Goal: Ask a question

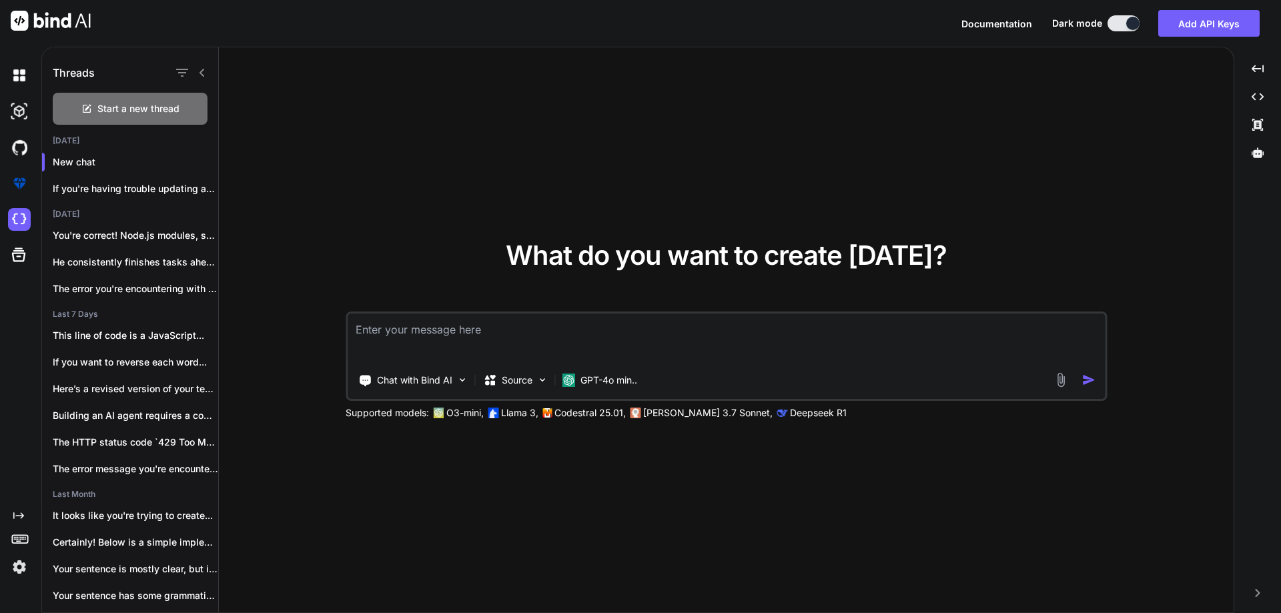
click at [576, 334] on textarea at bounding box center [726, 338] width 757 height 49
paste textarea "$(document).ready(function() { const ThemeManager = { mediaQuery: null, init: f…"
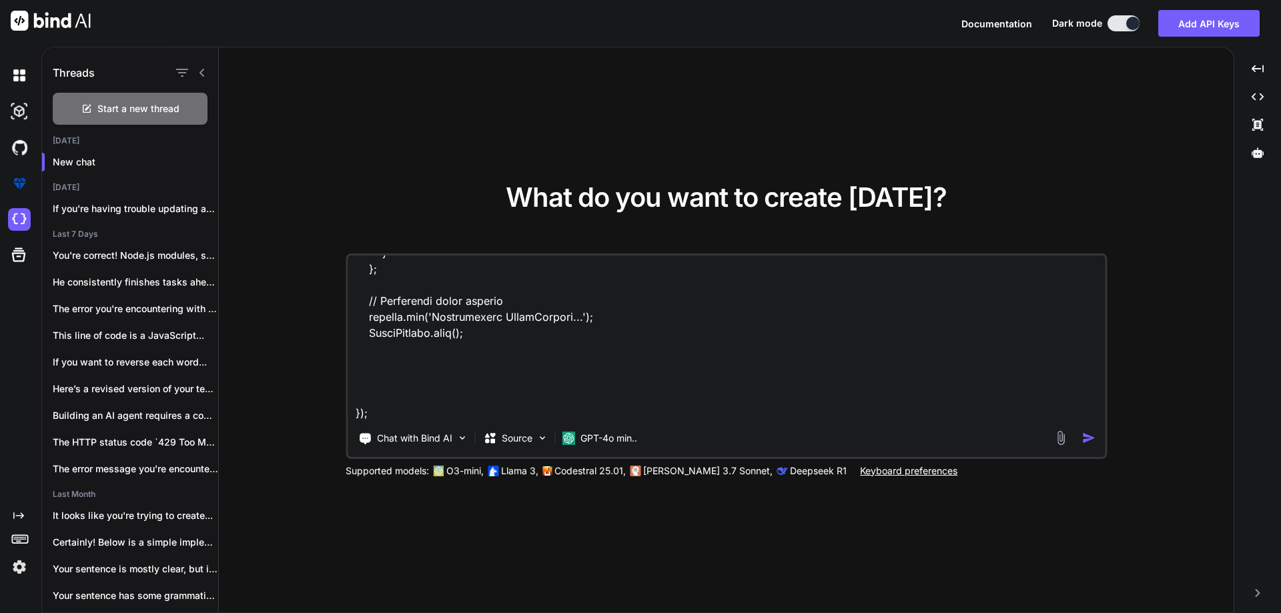
scroll to position [691, 0]
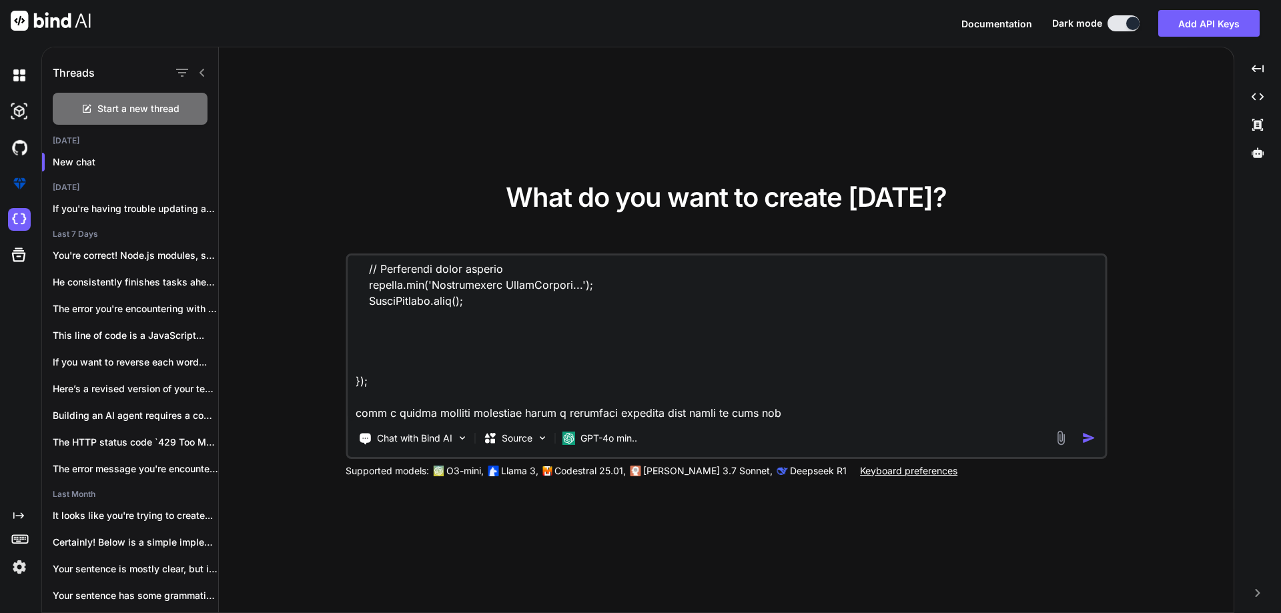
type textarea "$(document).ready(function() { const ThemeManager = { mediaQuery: null, init: f…"
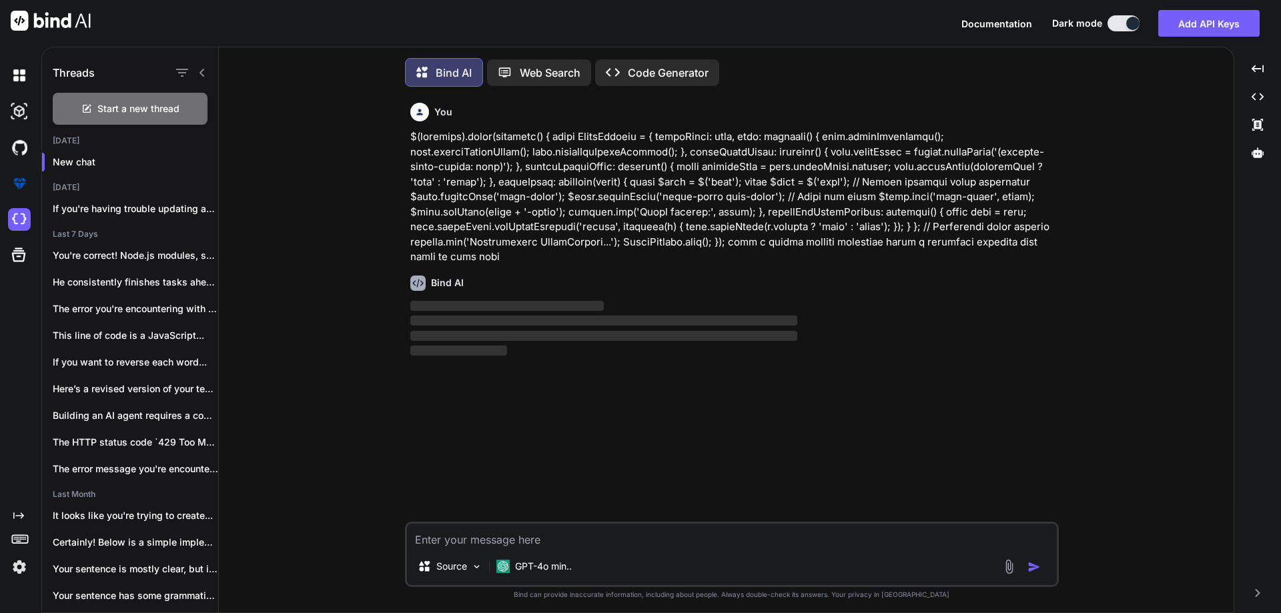
scroll to position [7, 0]
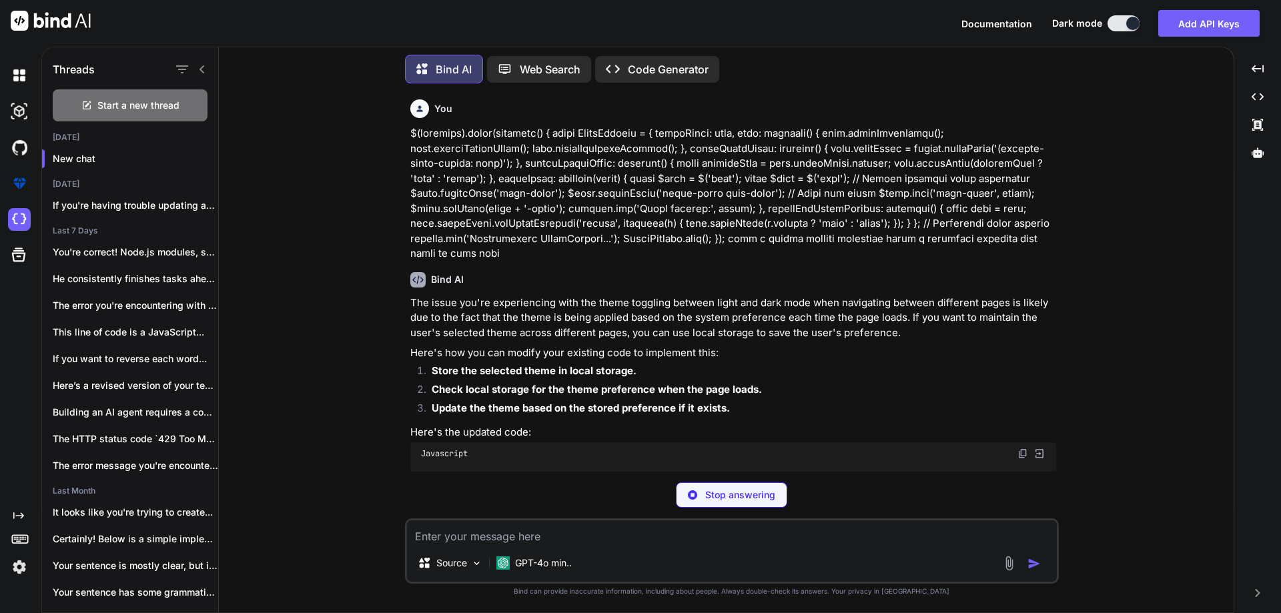
click at [605, 305] on p "The issue you're experiencing with the theme toggling between light and dark mo…" at bounding box center [733, 318] width 646 height 45
click at [653, 306] on p "The issue you're experiencing with the theme toggling between light and dark mo…" at bounding box center [733, 318] width 646 height 45
click at [691, 306] on p "The issue you're experiencing with the theme toggling between light and dark mo…" at bounding box center [733, 318] width 646 height 45
click at [752, 306] on p "The issue you're experiencing with the theme toggling between light and dark mo…" at bounding box center [733, 318] width 646 height 45
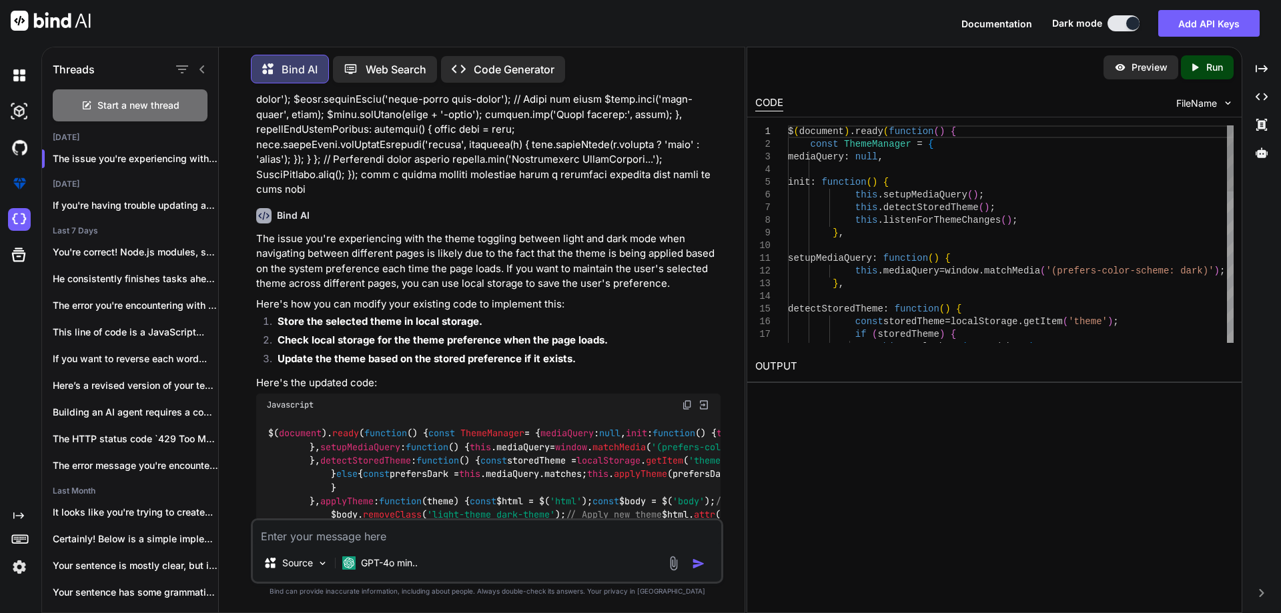
scroll to position [133, 0]
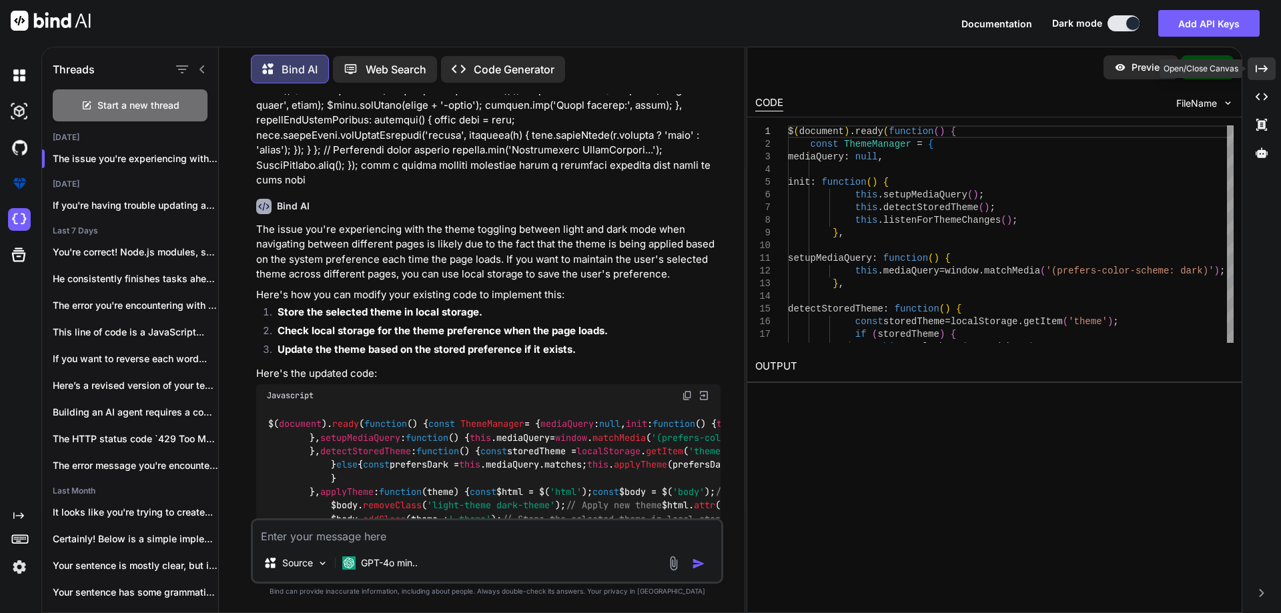
click at [1254, 64] on div "Created with Pixso." at bounding box center [1262, 68] width 28 height 23
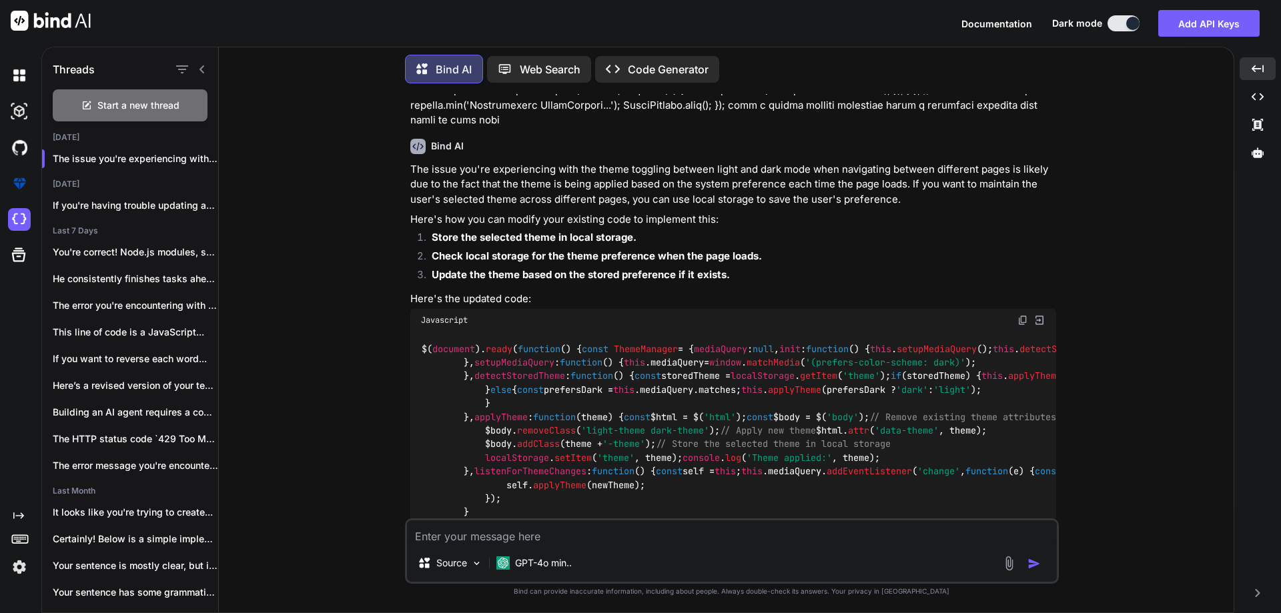
click at [508, 187] on p "The issue you're experiencing with the theme toggling between light and dark mo…" at bounding box center [733, 184] width 646 height 45
click at [752, 186] on p "The issue you're experiencing with the theme toggling between light and dark mo…" at bounding box center [733, 184] width 646 height 45
click at [803, 183] on p "The issue you're experiencing with the theme toggling between light and dark mo…" at bounding box center [733, 184] width 646 height 45
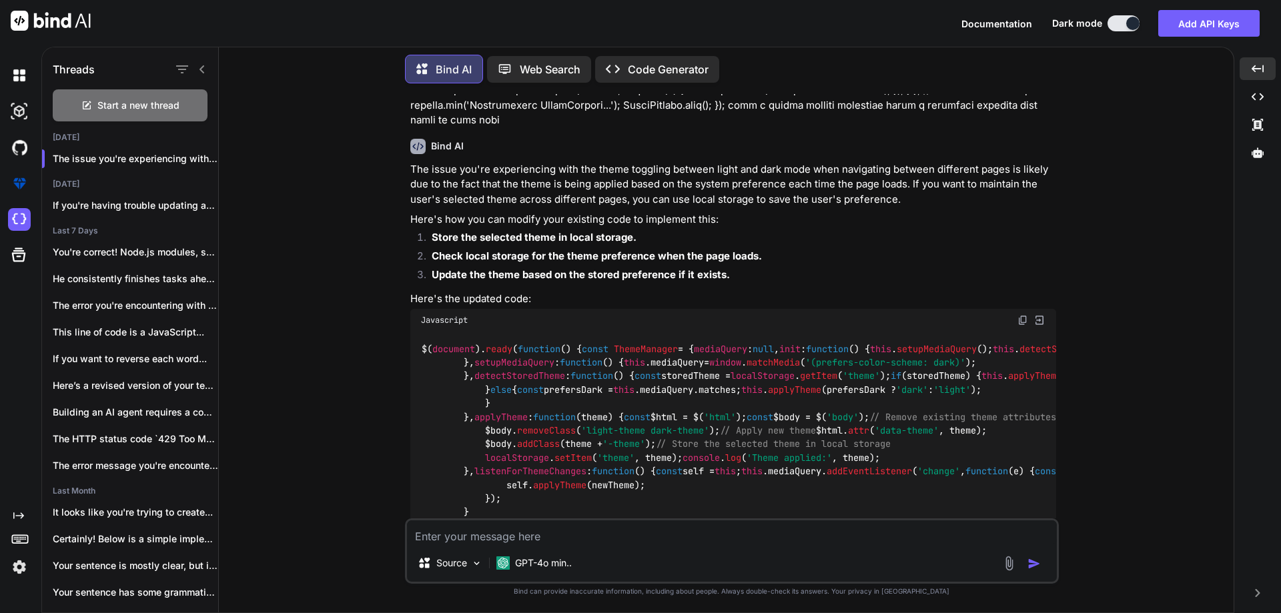
click at [855, 183] on p "The issue you're experiencing with the theme toggling between light and dark mo…" at bounding box center [733, 184] width 646 height 45
click at [909, 184] on p "The issue you're experiencing with the theme toggling between light and dark mo…" at bounding box center [733, 184] width 646 height 45
click at [927, 184] on p "The issue you're experiencing with the theme toggling between light and dark mo…" at bounding box center [733, 184] width 646 height 45
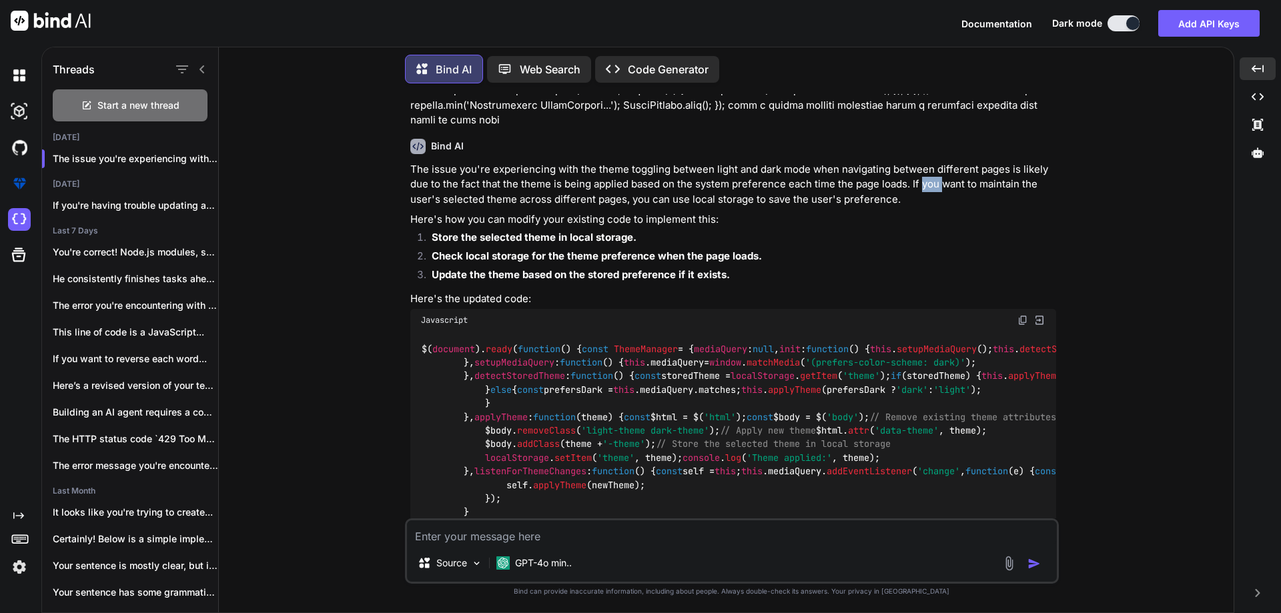
click at [927, 184] on p "The issue you're experiencing with the theme toggling between light and dark mo…" at bounding box center [733, 184] width 646 height 45
click at [983, 184] on p "The issue you're experiencing with the theme toggling between light and dark mo…" at bounding box center [733, 184] width 646 height 45
click at [416, 200] on p "The issue you're experiencing with the theme toggling between light and dark mo…" at bounding box center [733, 184] width 646 height 45
click at [482, 199] on p "The issue you're experiencing with the theme toggling between light and dark mo…" at bounding box center [733, 184] width 646 height 45
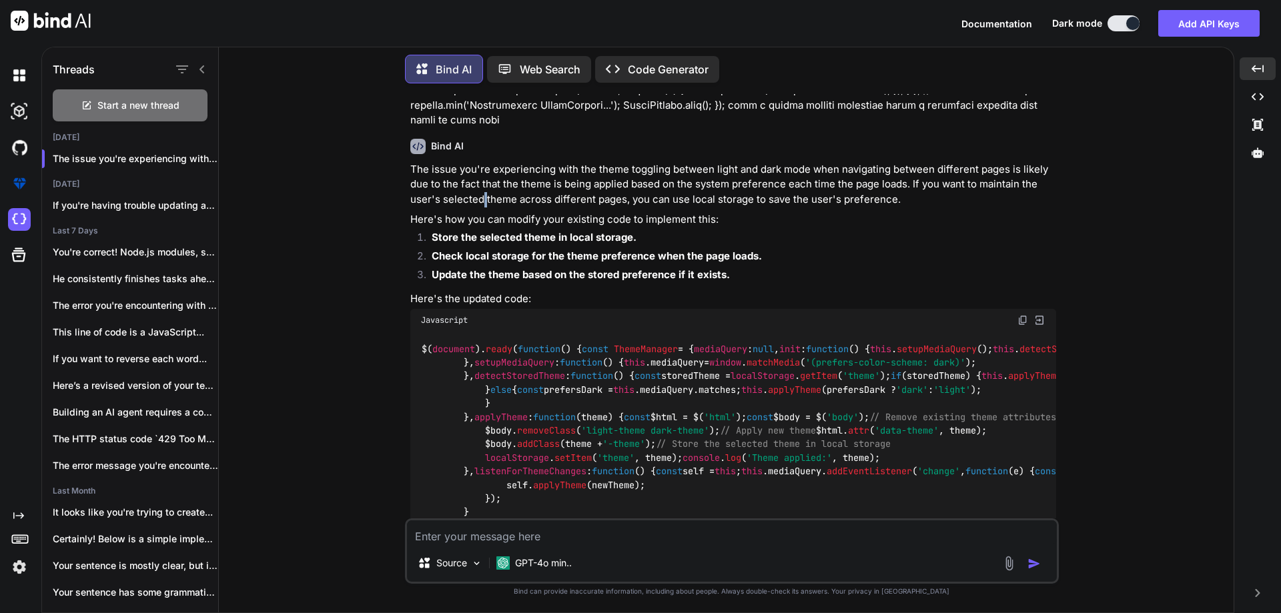
click at [482, 199] on p "The issue you're experiencing with the theme toggling between light and dark mo…" at bounding box center [733, 184] width 646 height 45
click at [544, 197] on p "The issue you're experiencing with the theme toggling between light and dark mo…" at bounding box center [733, 184] width 646 height 45
click at [612, 195] on p "The issue you're experiencing with the theme toggling between light and dark mo…" at bounding box center [733, 184] width 646 height 45
drag, startPoint x: 407, startPoint y: 217, endPoint x: 460, endPoint y: 216, distance: 53.4
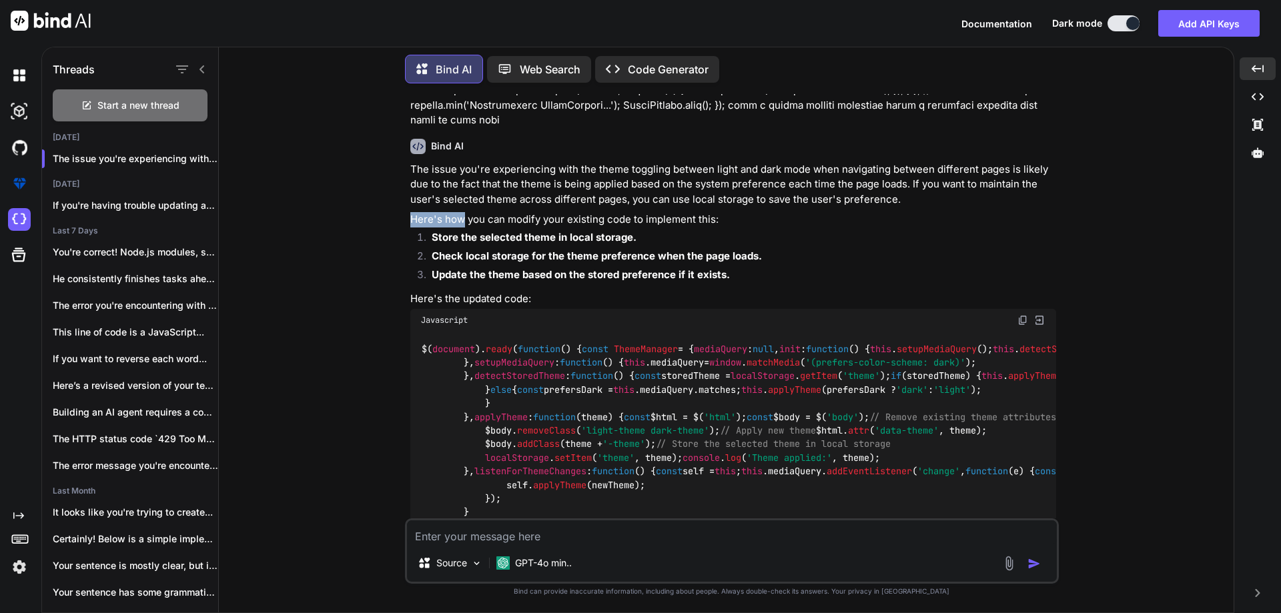
click at [460, 216] on div "You Bind AI The issue you're experiencing with the theme toggling between light…" at bounding box center [733, 306] width 651 height 424
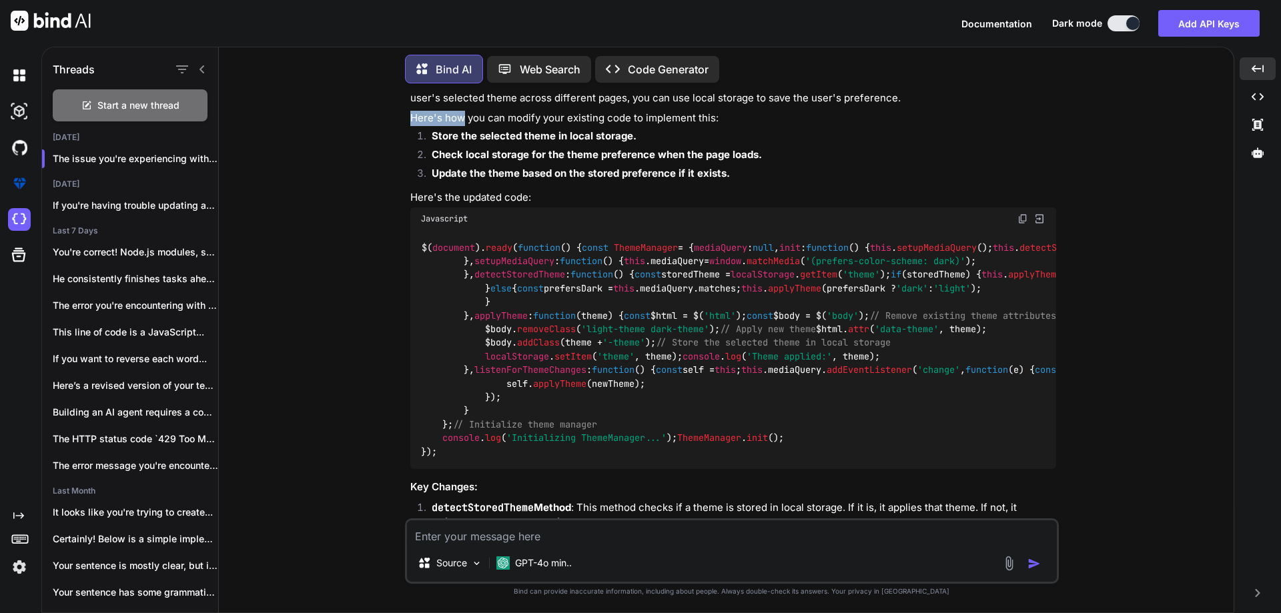
scroll to position [200, 0]
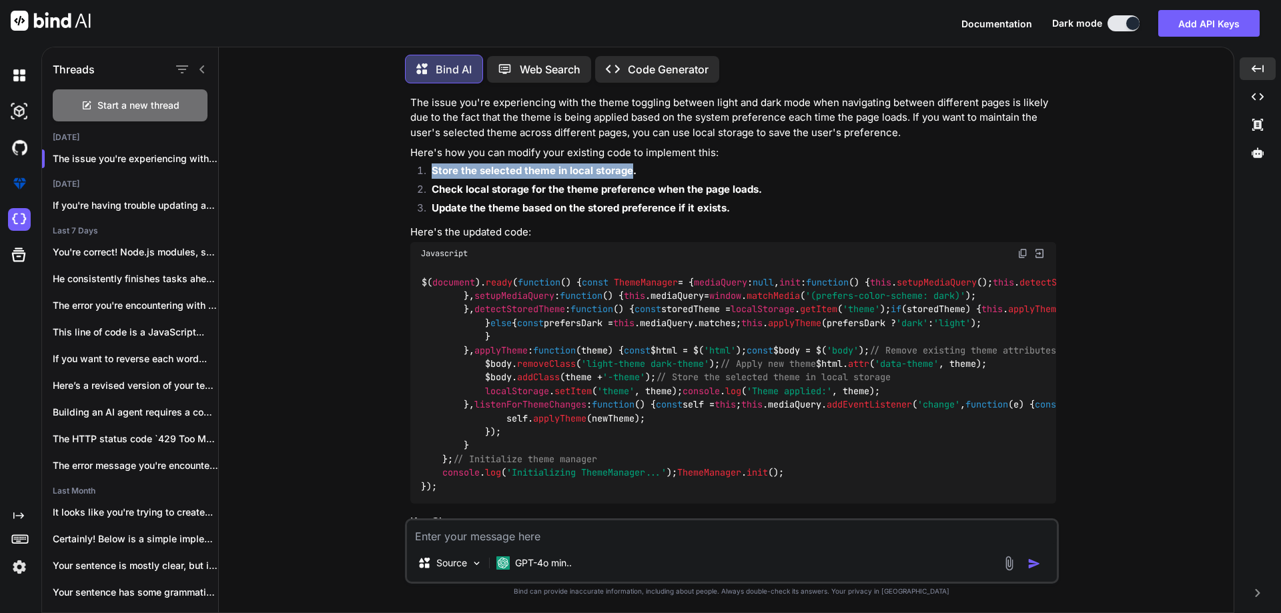
drag, startPoint x: 433, startPoint y: 173, endPoint x: 631, endPoint y: 175, distance: 197.5
click at [631, 175] on strong "Store the selected theme in local storage." at bounding box center [534, 170] width 205 height 13
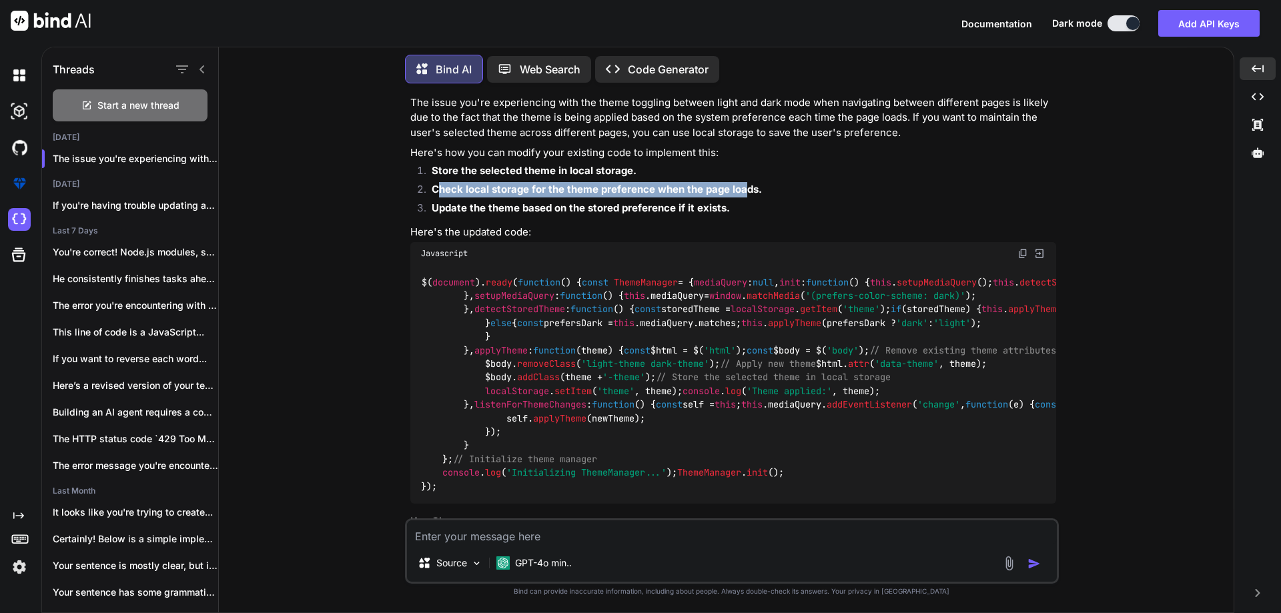
drag, startPoint x: 436, startPoint y: 191, endPoint x: 741, endPoint y: 185, distance: 305.7
click at [741, 185] on strong "Check local storage for the theme preference when the page loads." at bounding box center [597, 189] width 330 height 13
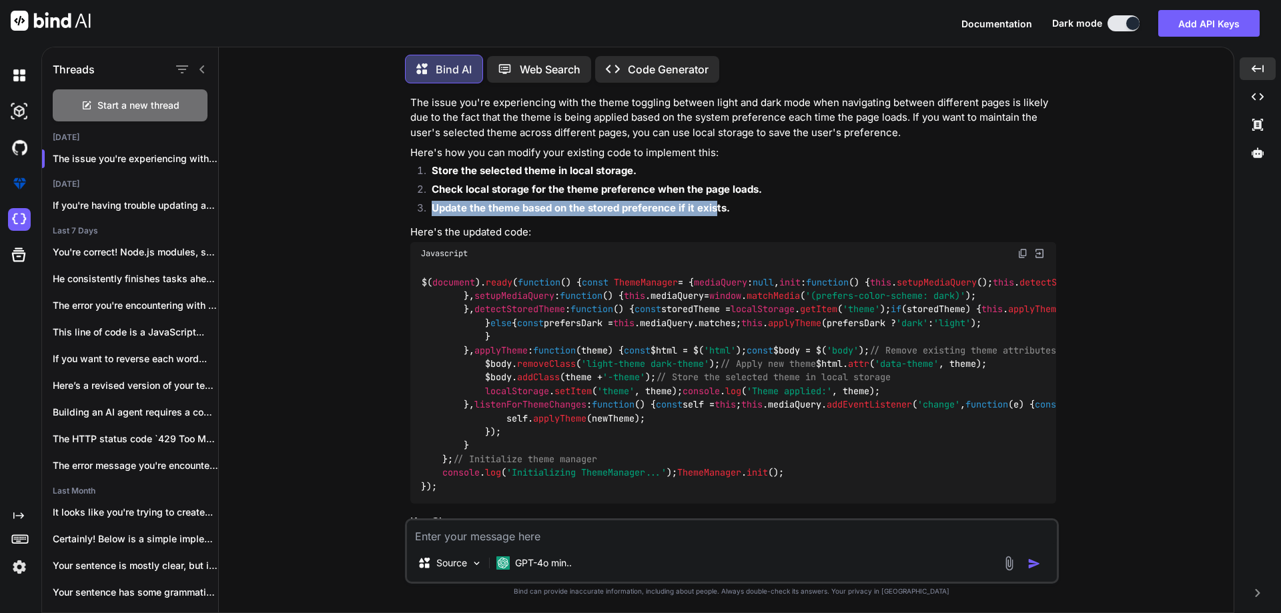
drag, startPoint x: 429, startPoint y: 210, endPoint x: 711, endPoint y: 202, distance: 282.4
click at [711, 202] on li "Update the theme based on the stored preference if it exists." at bounding box center [738, 210] width 635 height 19
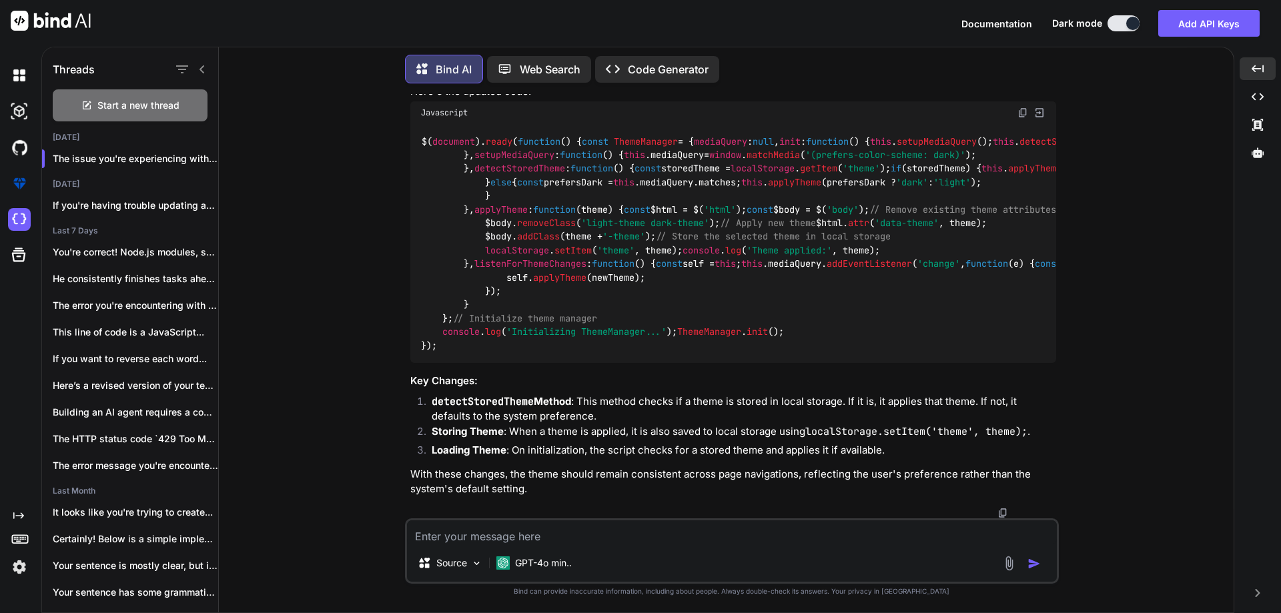
scroll to position [284, 0]
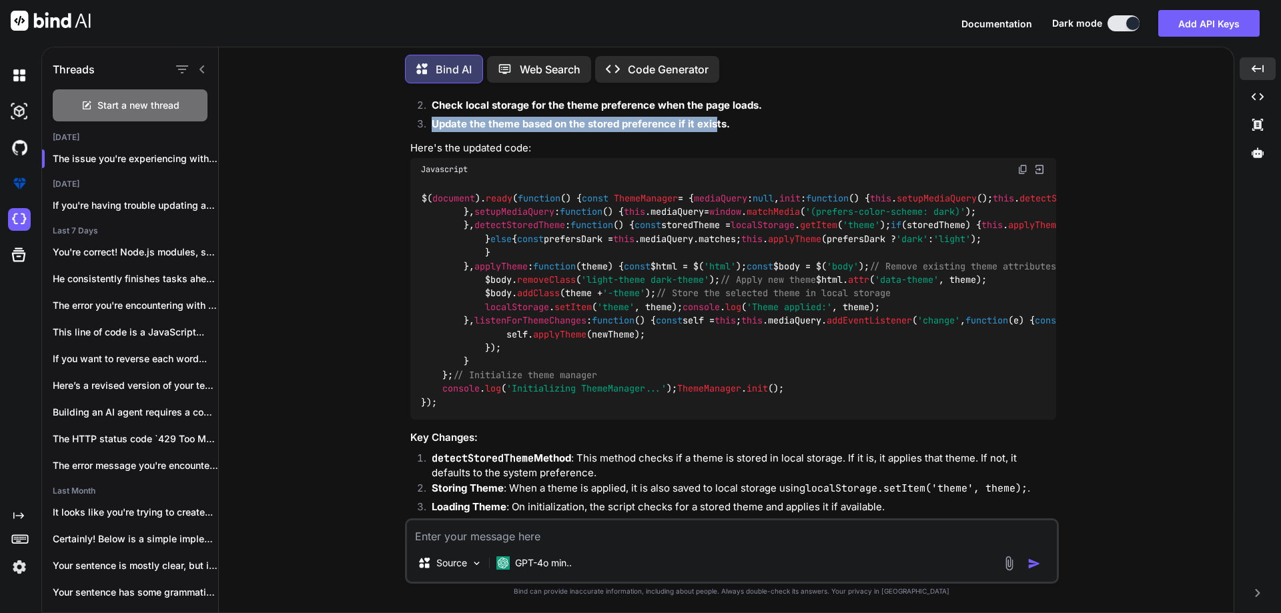
click at [1025, 169] on img at bounding box center [1023, 169] width 11 height 11
click at [550, 547] on div "Source GPT-4o min.." at bounding box center [732, 550] width 654 height 65
click at [556, 539] on textarea at bounding box center [732, 532] width 650 height 24
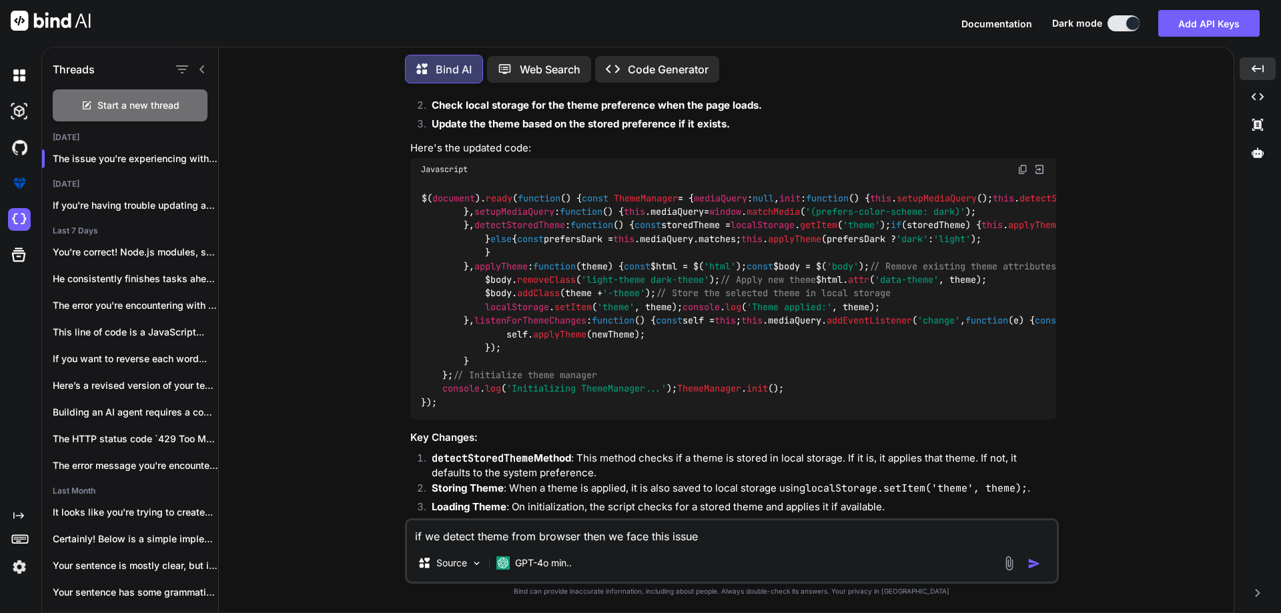
type textarea "if we detect theme from browser then we face this issue?"
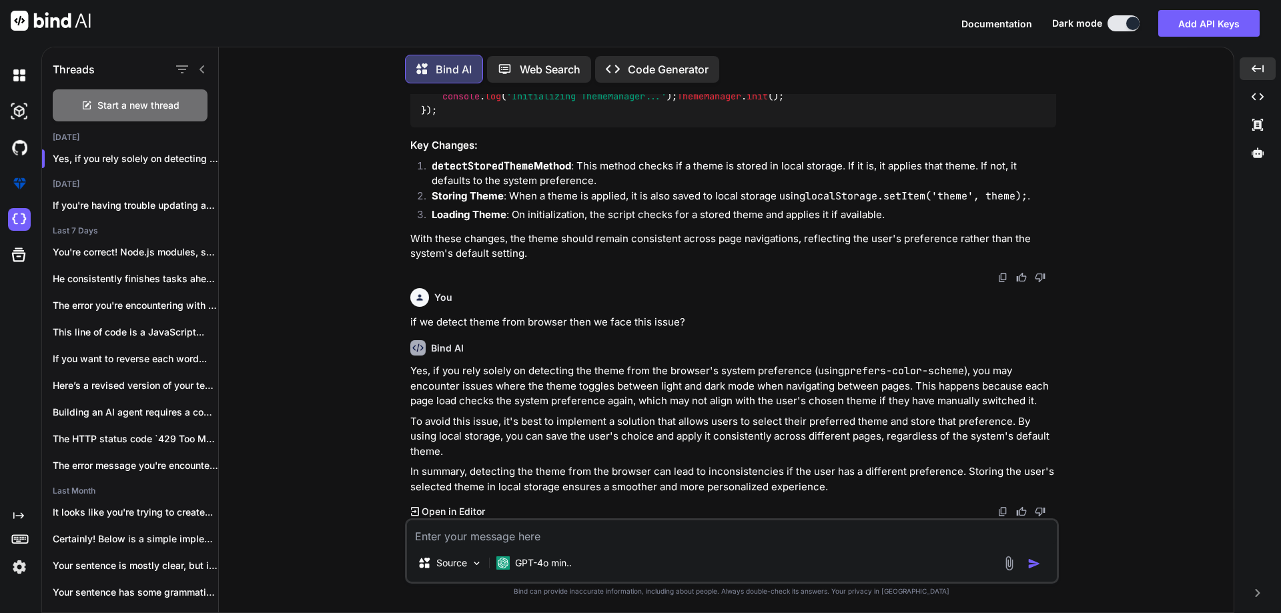
scroll to position [1106, 0]
click at [979, 400] on p "Yes, if you rely solely on detecting the theme from the browser's system prefer…" at bounding box center [733, 386] width 646 height 45
drag, startPoint x: 1060, startPoint y: 400, endPoint x: 913, endPoint y: 386, distance: 148.1
click at [1061, 398] on div "You Bind AI The issue you're experiencing with the theme toggling between light…" at bounding box center [732, 353] width 1004 height 518
click at [434, 409] on p "Yes, if you rely solely on detecting the theme from the browser's system prefer…" at bounding box center [733, 386] width 646 height 45
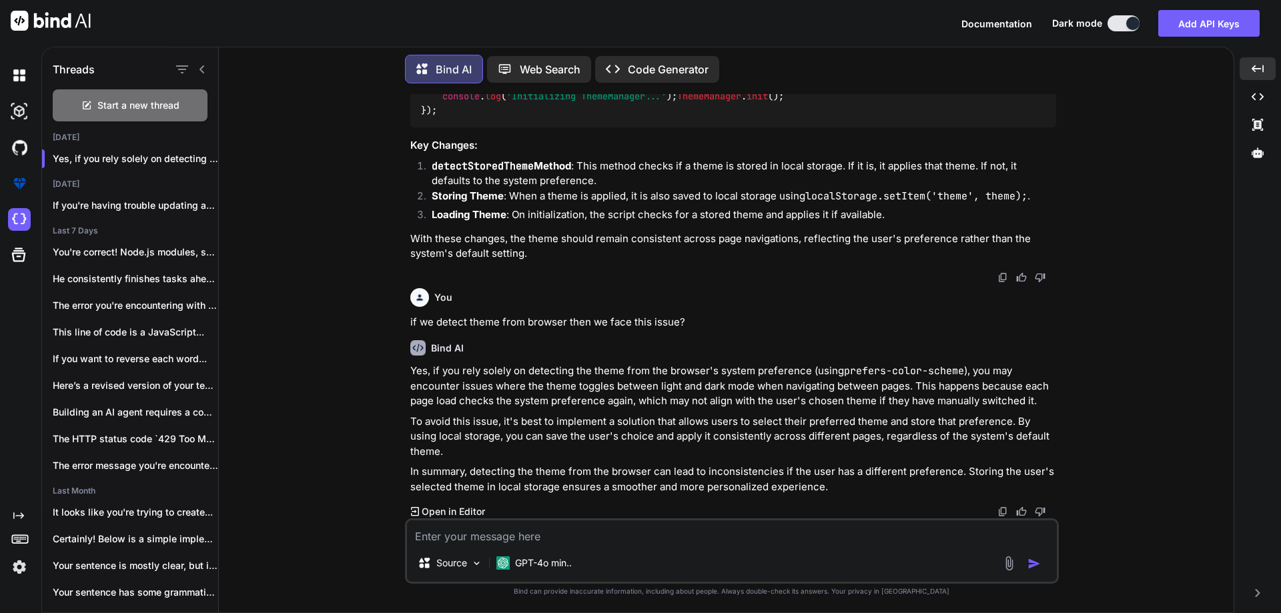
click at [492, 409] on p "Yes, if you rely solely on detecting the theme from the browser's system prefer…" at bounding box center [733, 386] width 646 height 45
click at [646, 409] on p "Yes, if you rely solely on detecting the theme from the browser's system prefer…" at bounding box center [733, 386] width 646 height 45
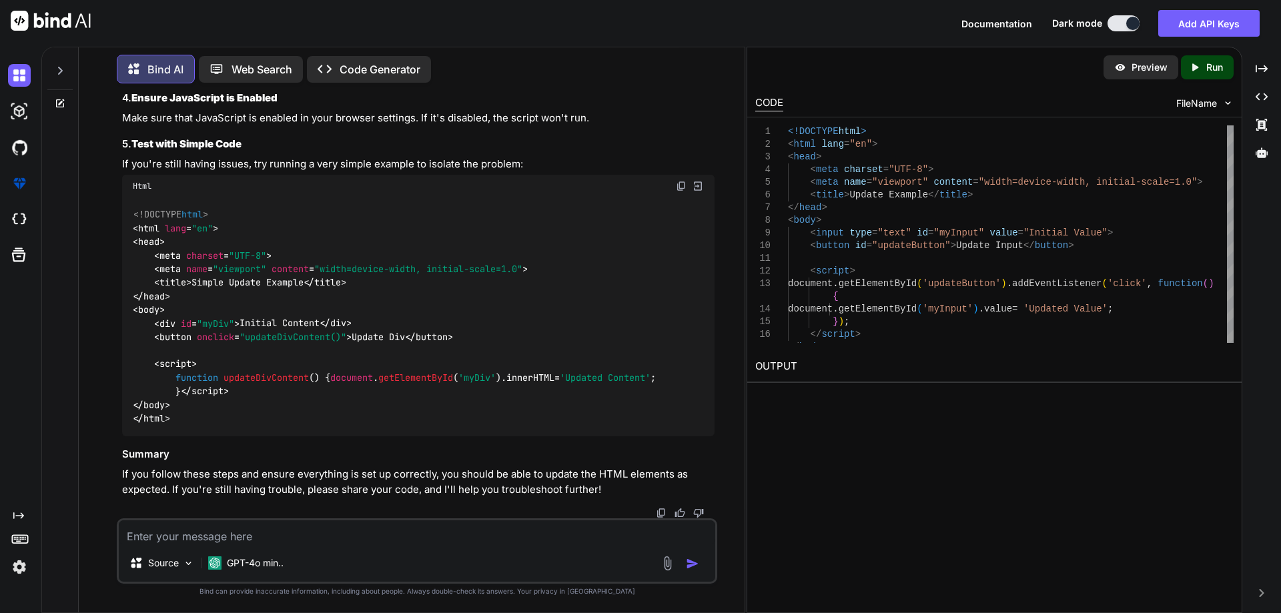
scroll to position [2842, 0]
